Goal: Task Accomplishment & Management: Manage account settings

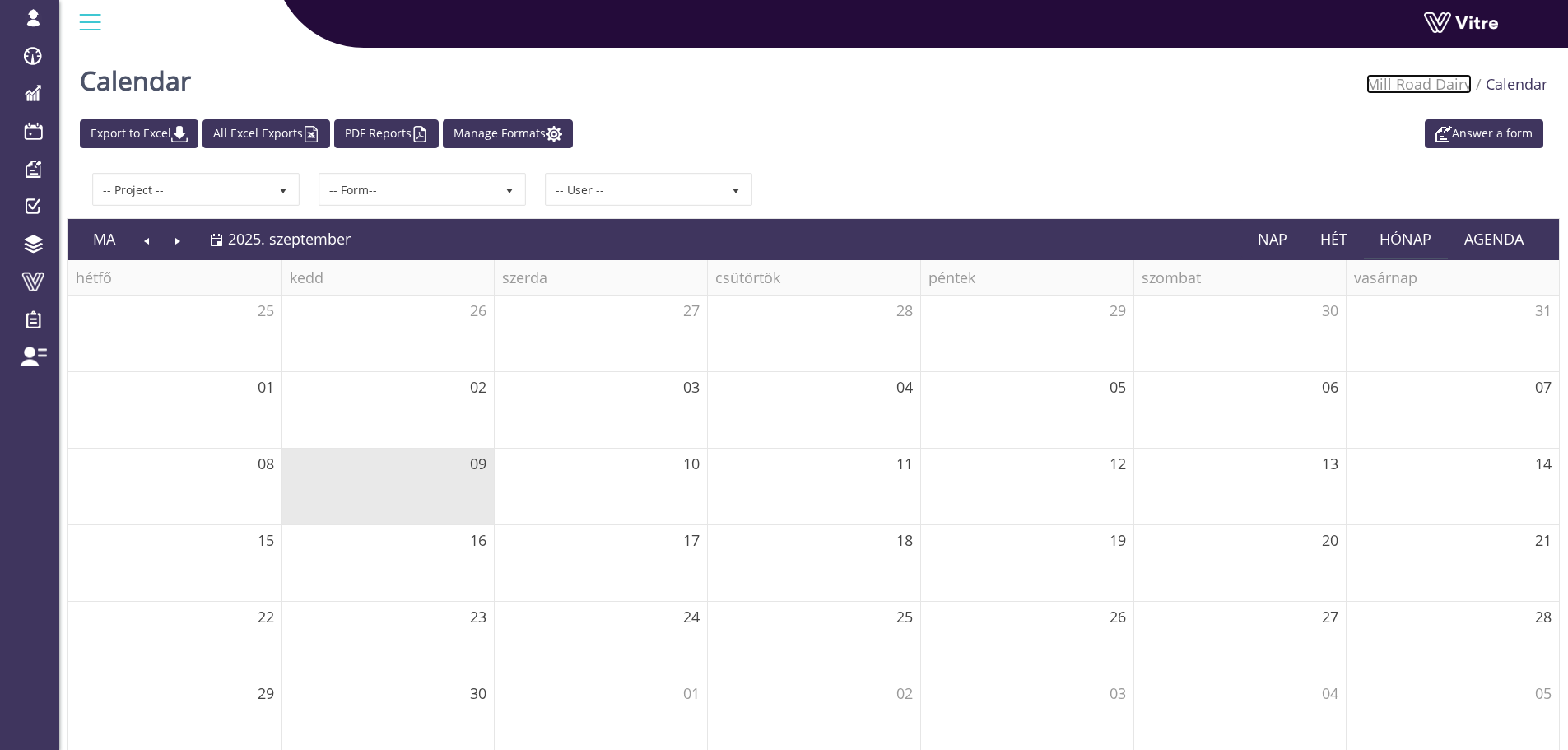
click at [1427, 86] on link "Mill Road Dairy" at bounding box center [1418, 84] width 105 height 20
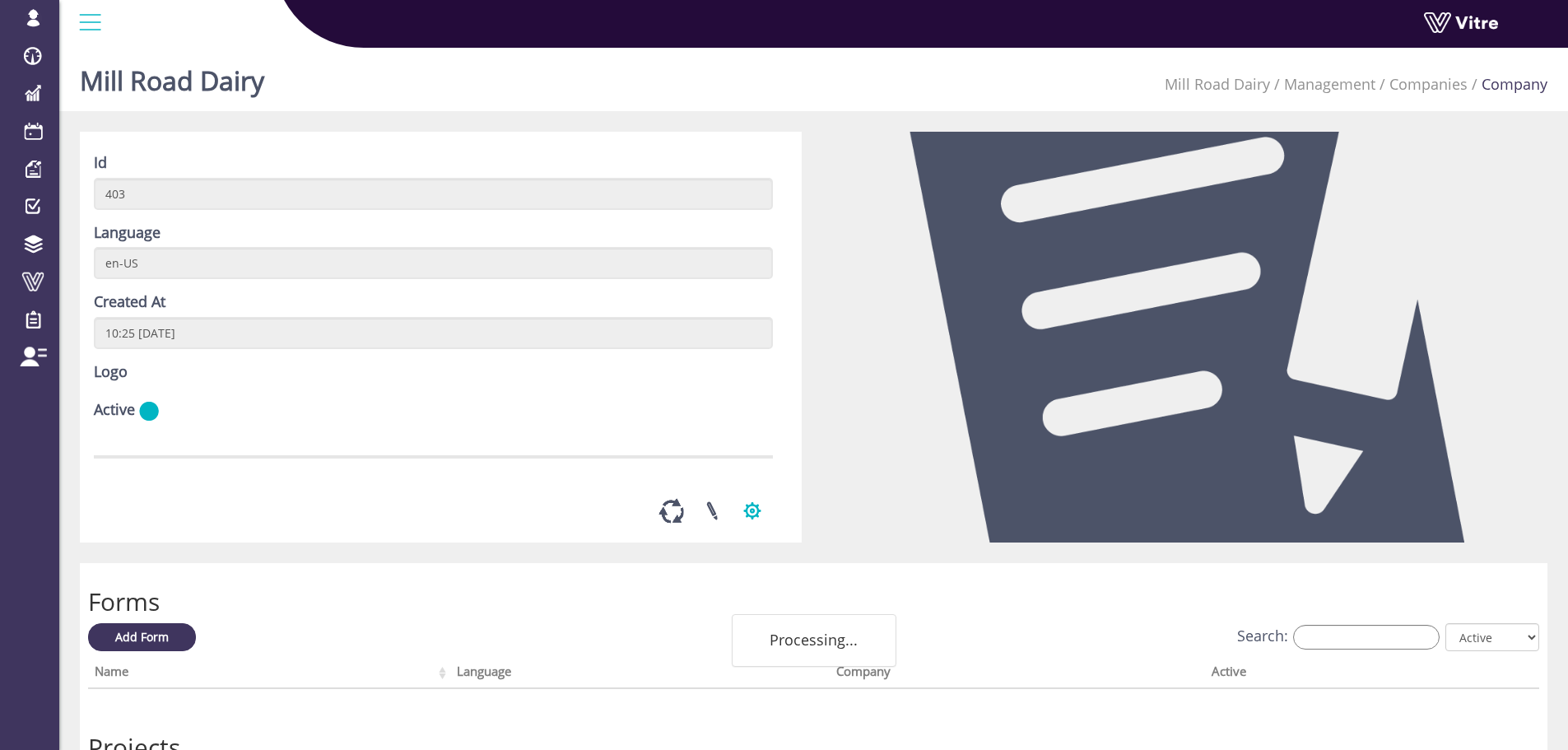
click at [761, 532] on button "button" at bounding box center [752, 510] width 41 height 44
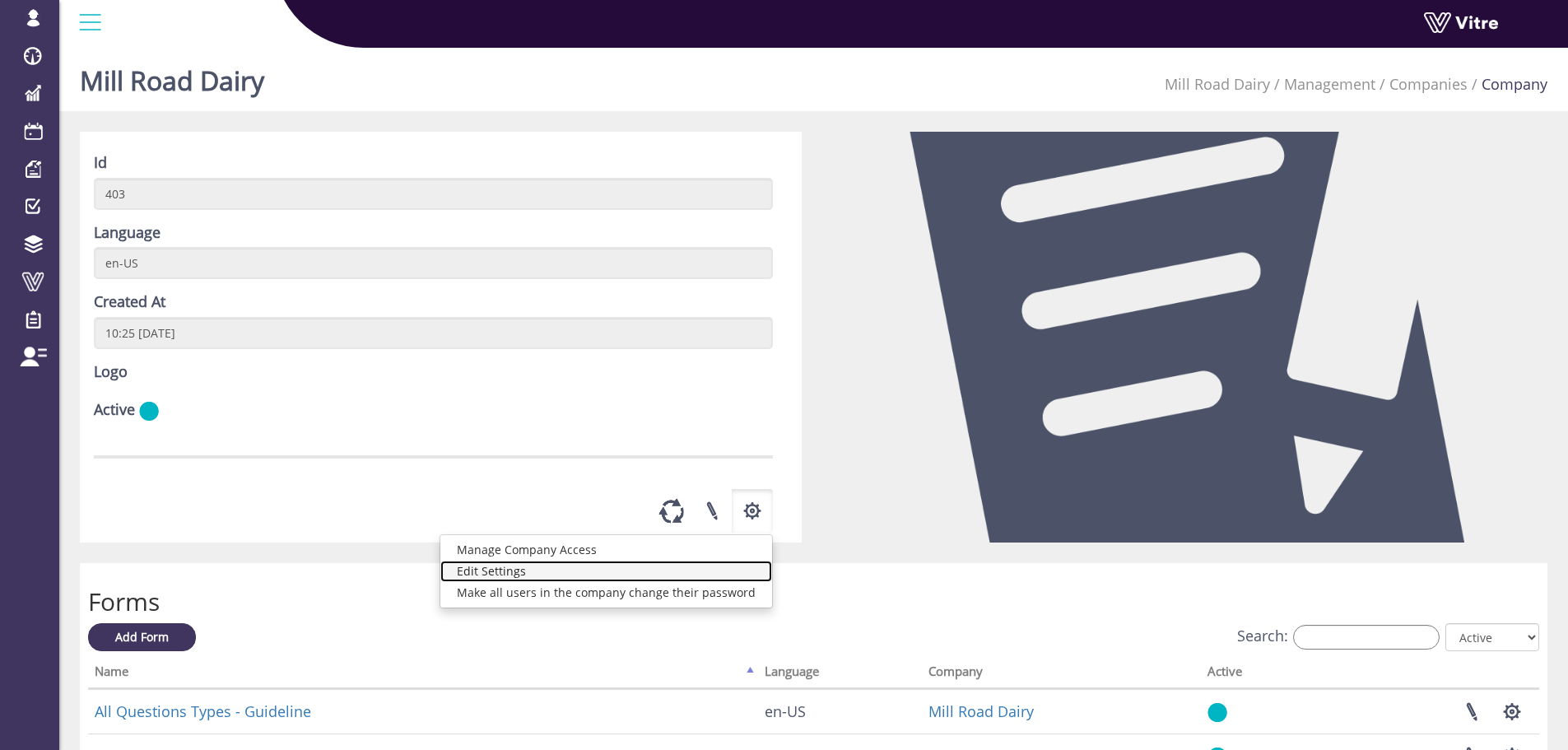
click at [598, 582] on link "Edit Settings" at bounding box center [606, 571] width 332 height 21
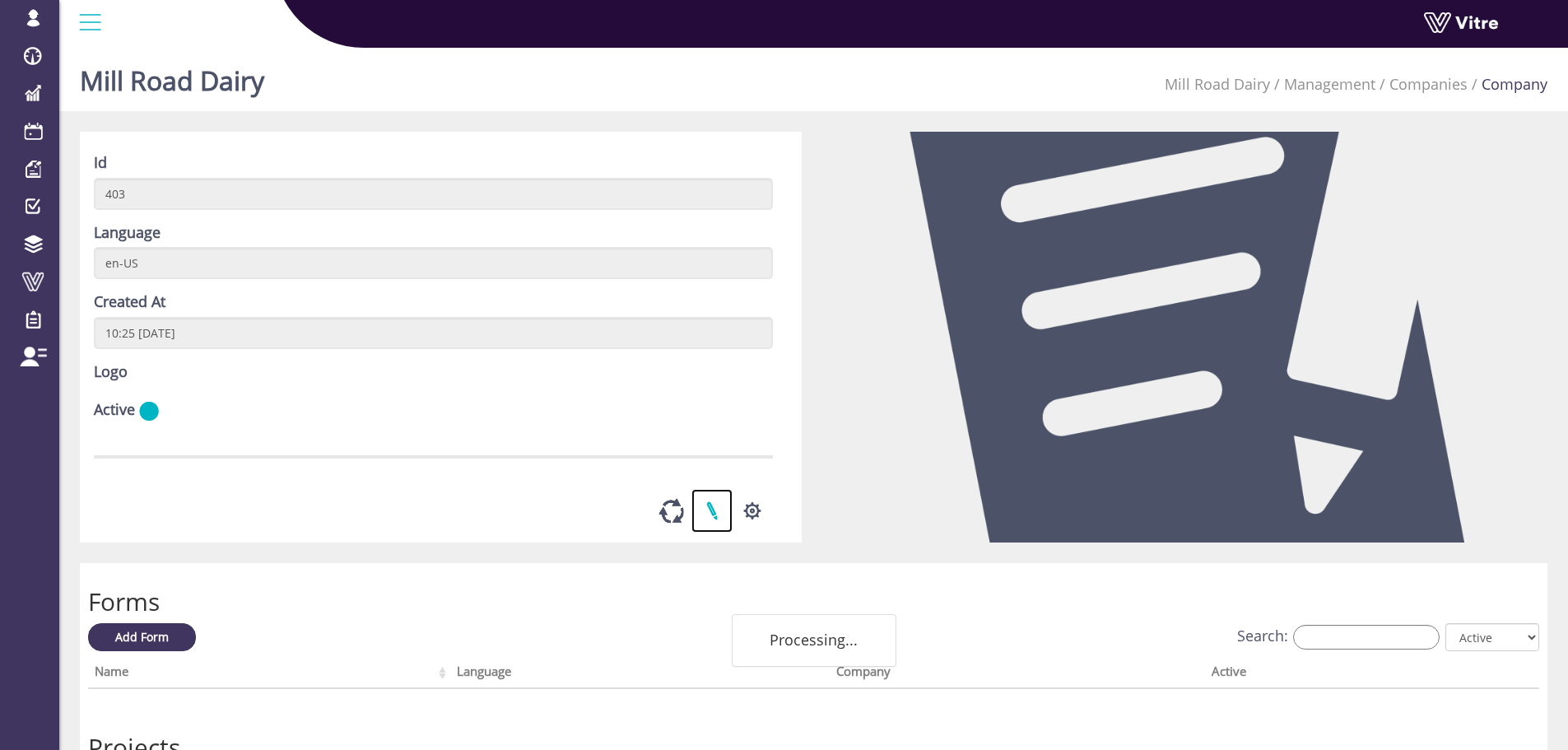
click at [711, 532] on link at bounding box center [712, 510] width 41 height 44
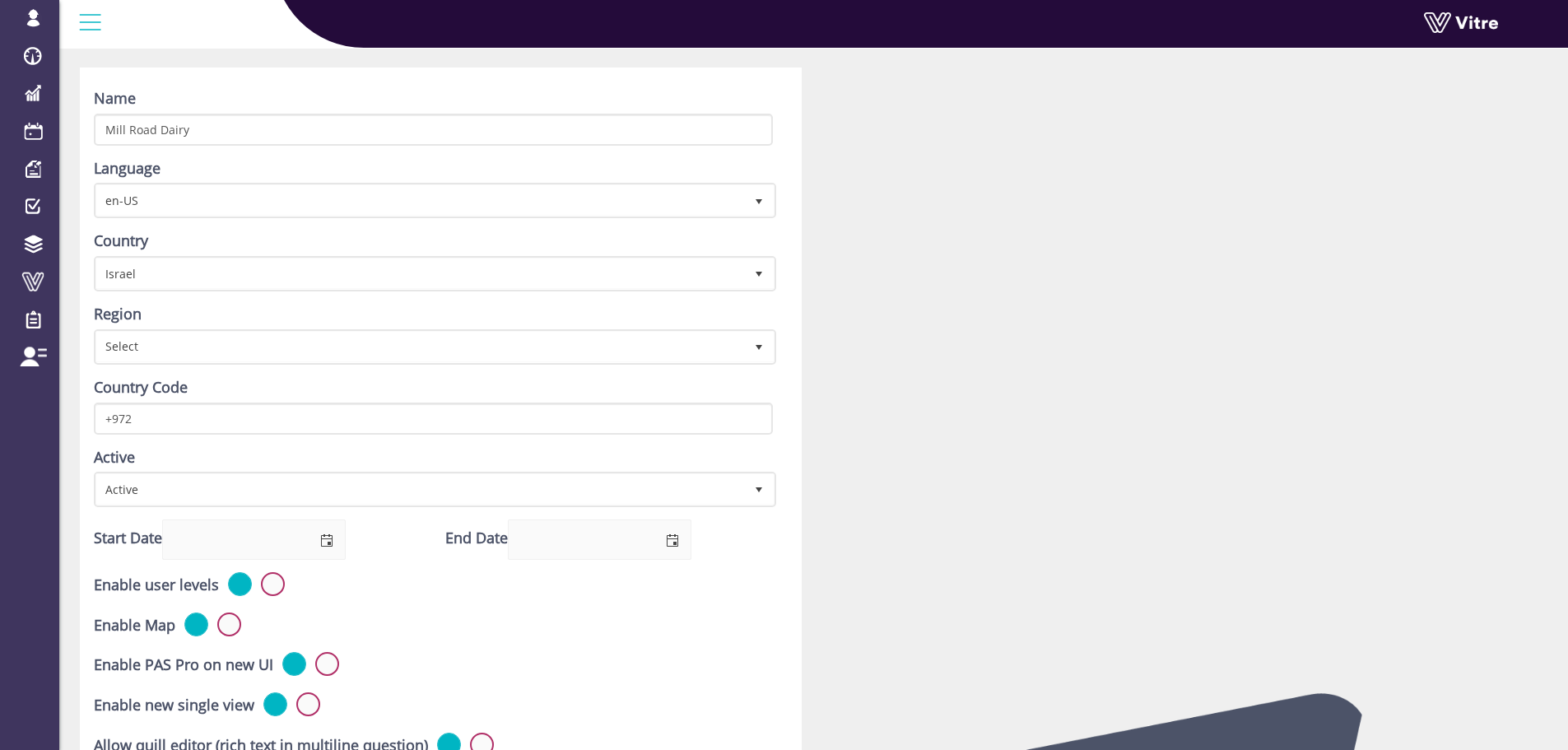
scroll to position [82, 0]
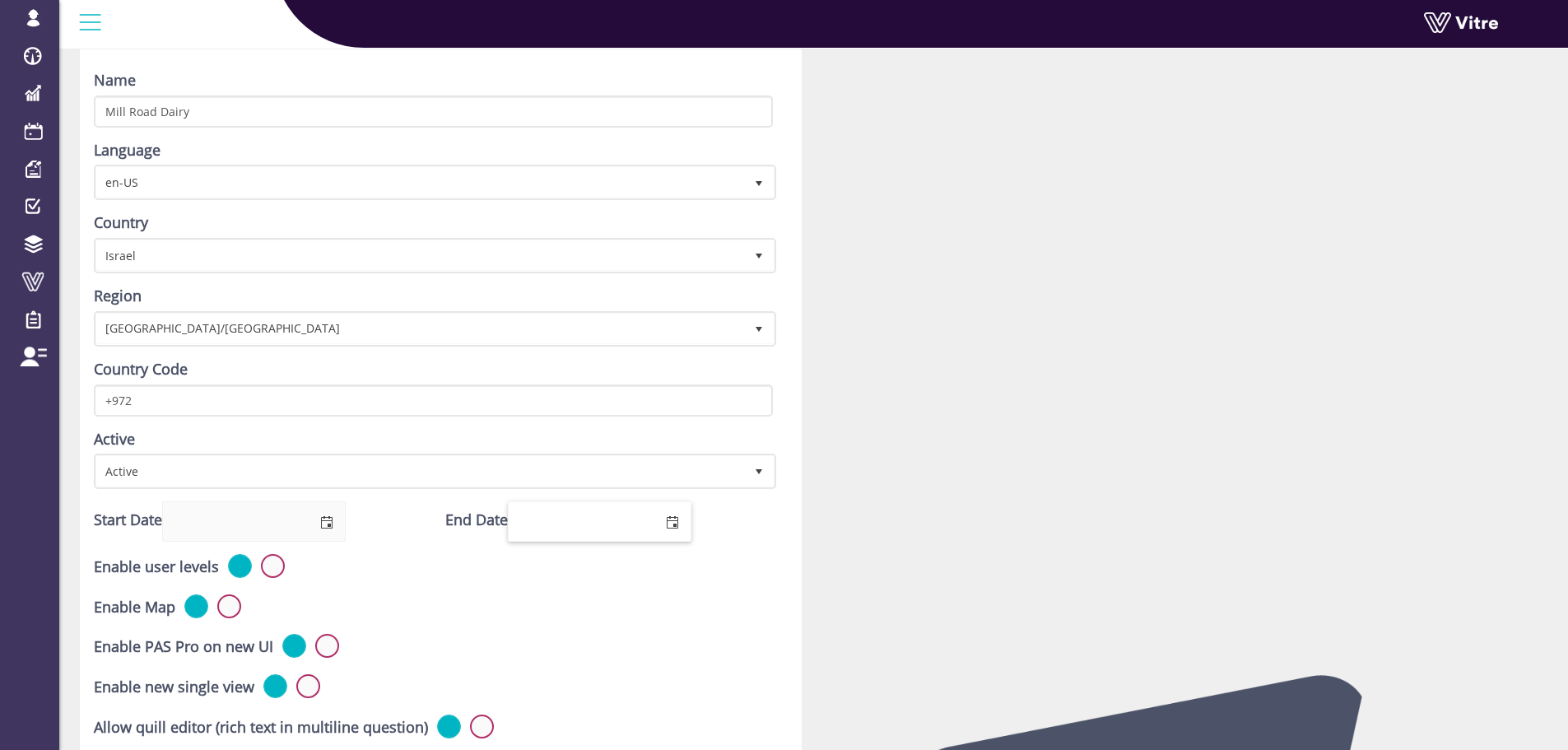
click at [602, 508] on input "End Date" at bounding box center [581, 520] width 144 height 38
click at [668, 520] on span "select" at bounding box center [672, 522] width 13 height 13
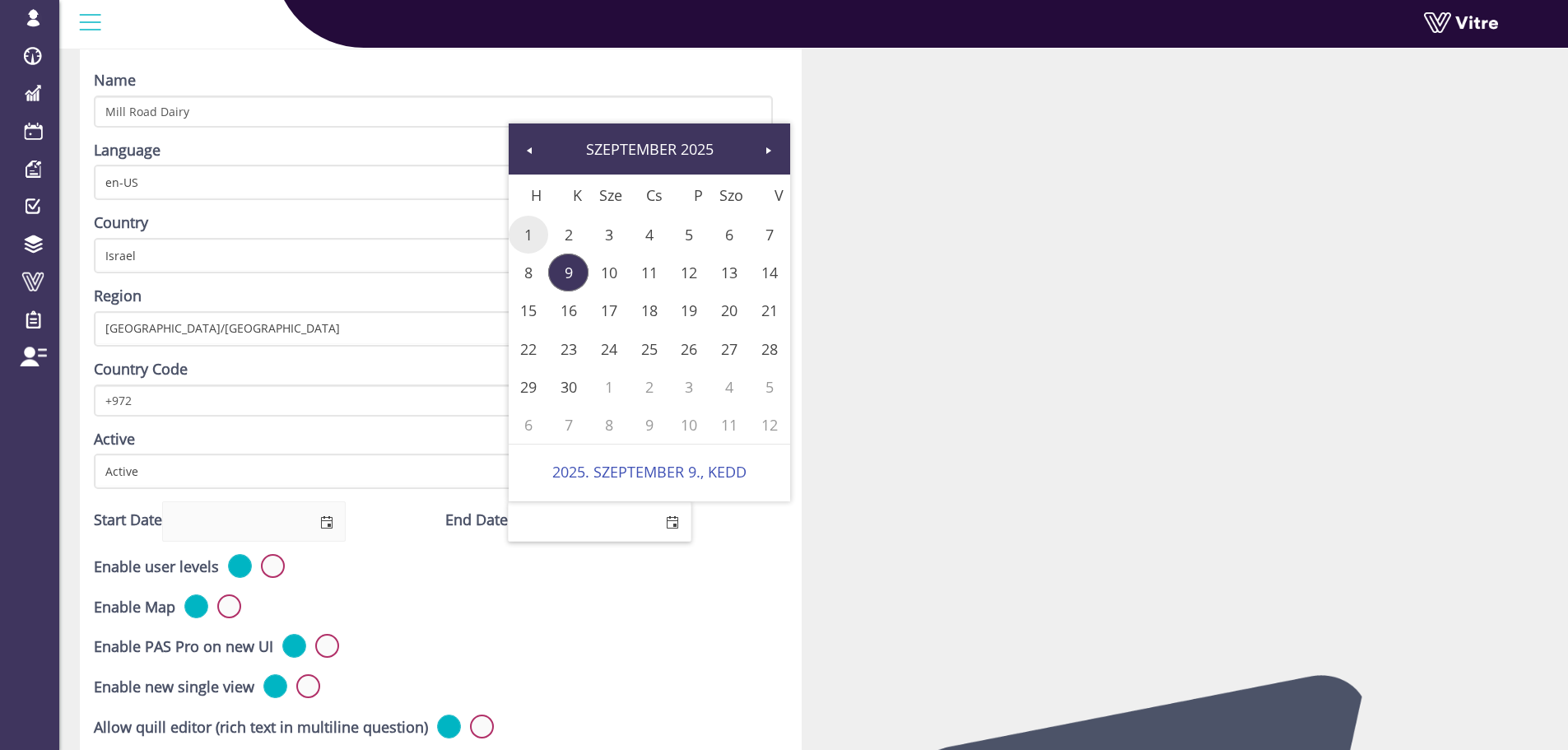
click at [521, 230] on link "1" at bounding box center [529, 234] width 40 height 38
type input "[DATE]"
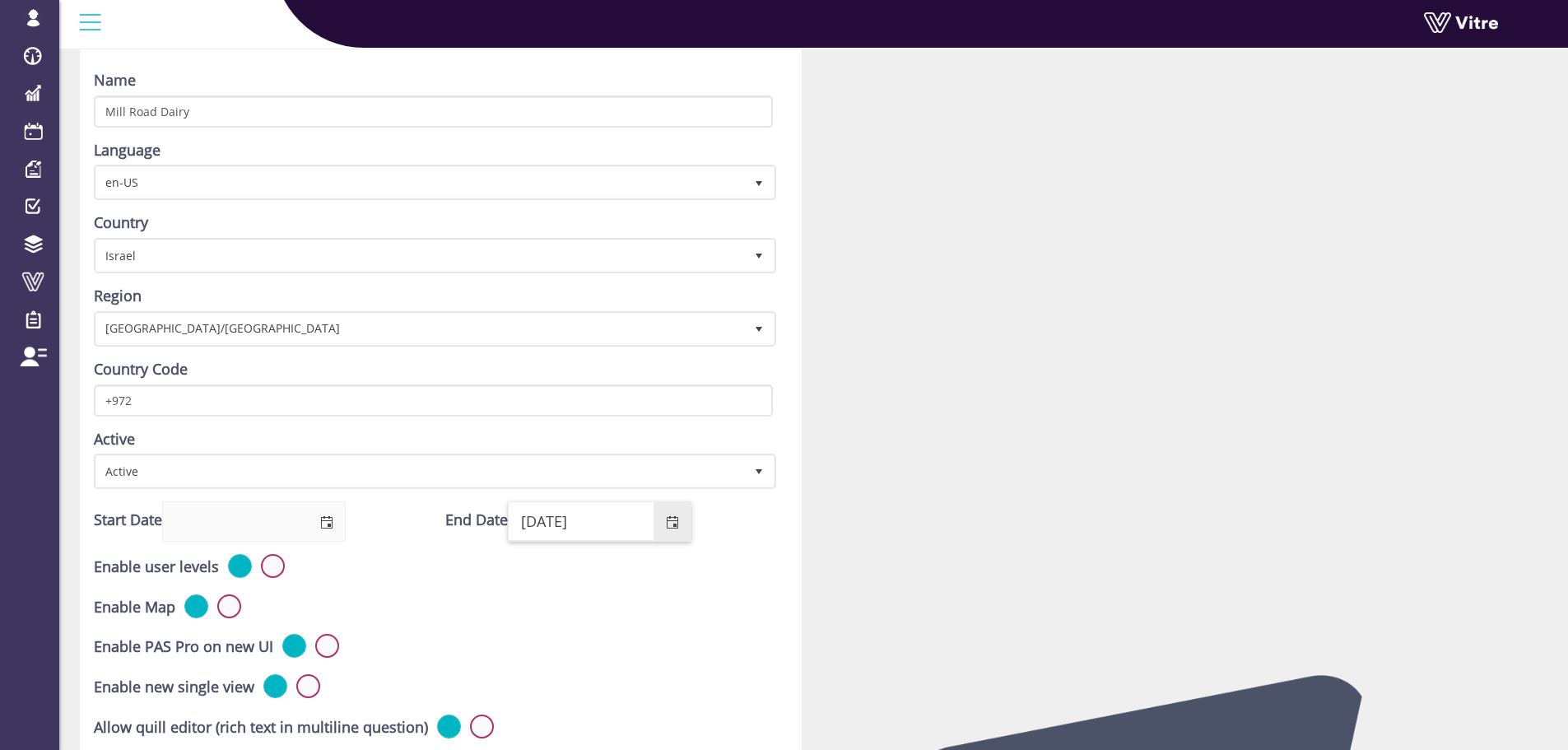
click at [962, 356] on div at bounding box center [1187, 630] width 747 height 1162
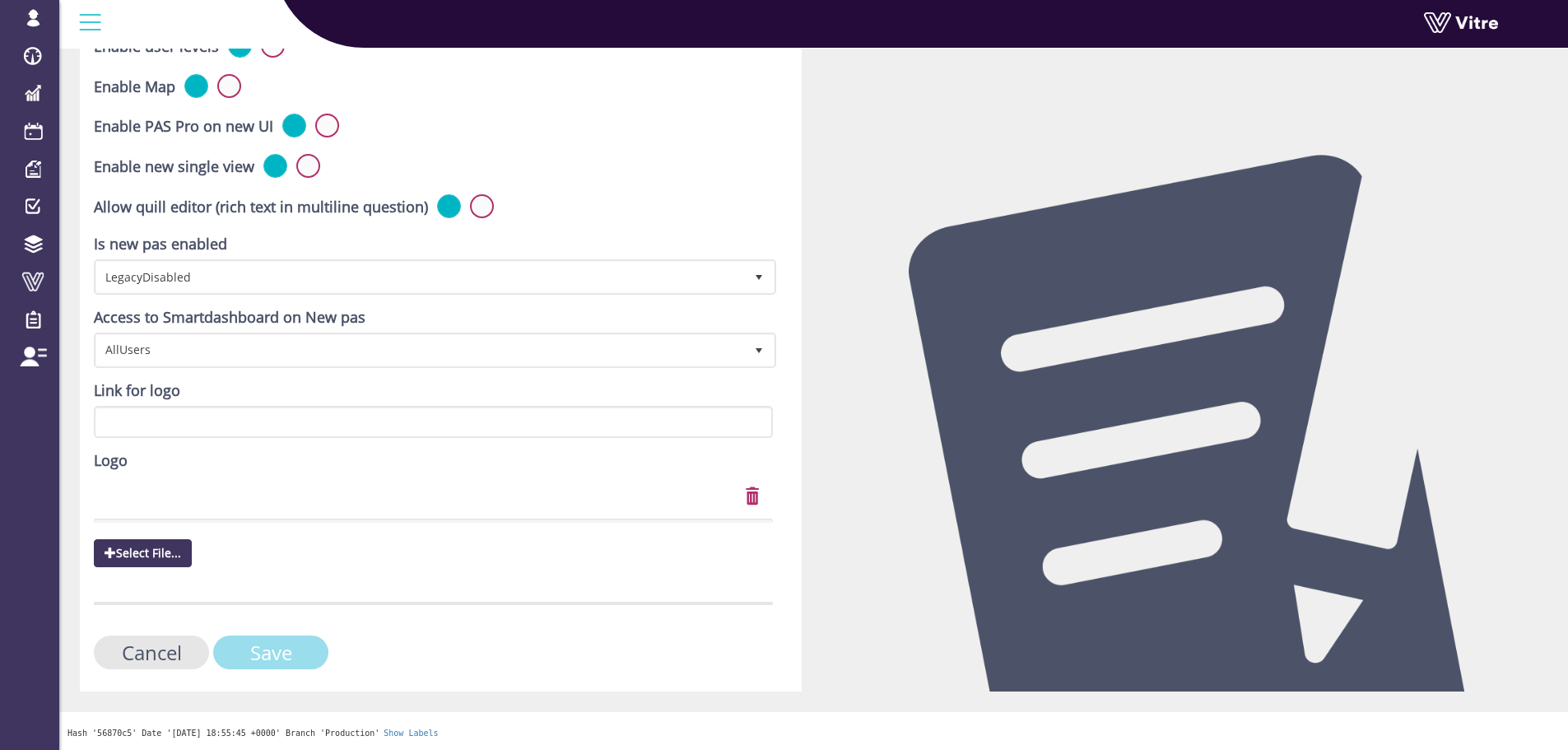
click at [308, 646] on input "Save" at bounding box center [271, 652] width 115 height 34
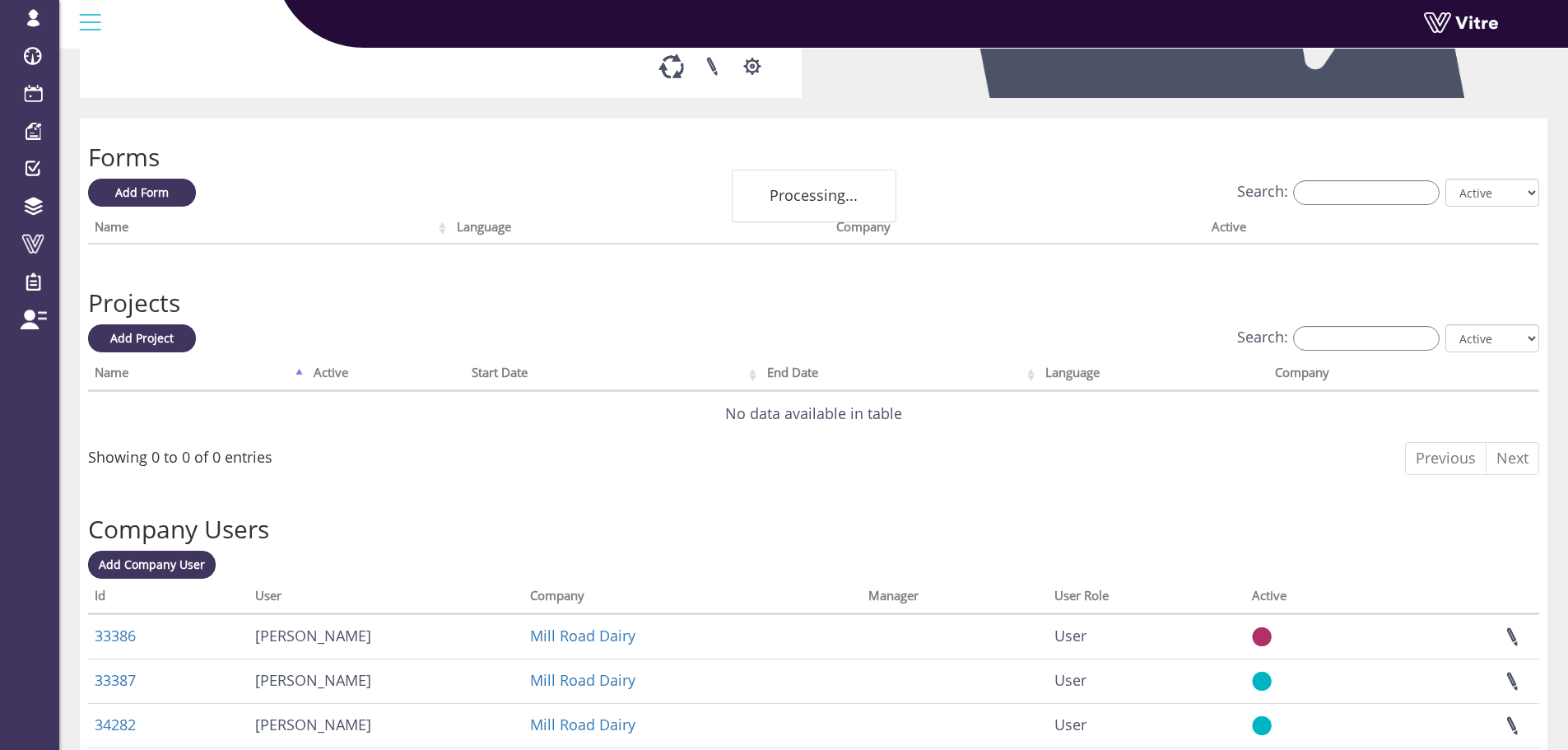
scroll to position [452, 0]
